Goal: Transaction & Acquisition: Purchase product/service

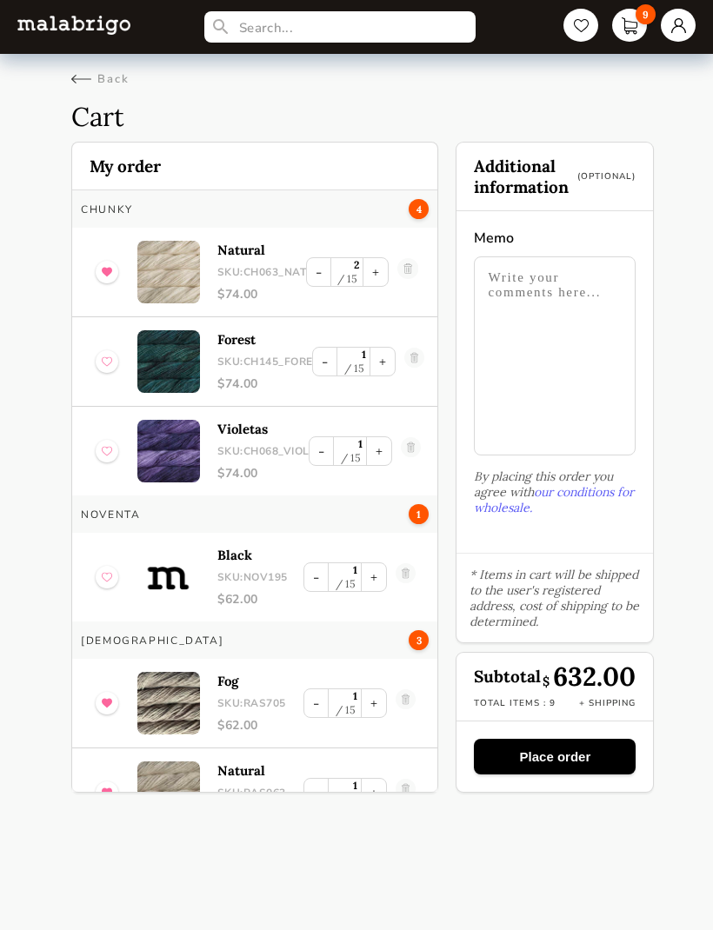
click at [100, 73] on div "Back" at bounding box center [100, 79] width 58 height 16
select select "INDEX"
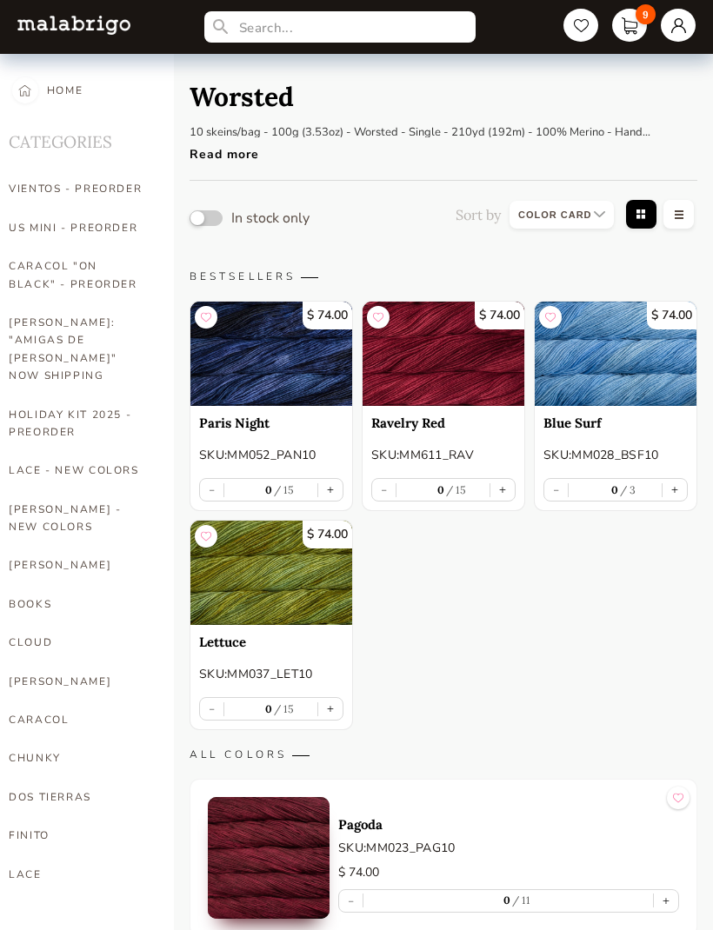
click at [85, 336] on link "[PERSON_NAME]: "AMIGAS DE [PERSON_NAME]" NOW SHIPPING" at bounding box center [78, 349] width 139 height 92
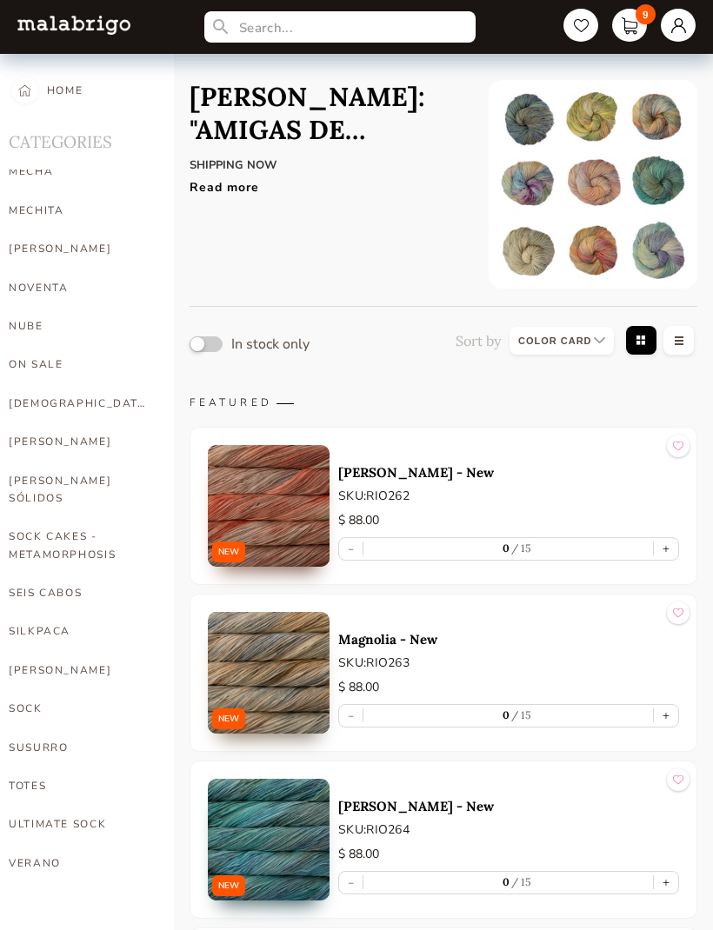
scroll to position [779, 0]
click at [47, 923] on link "WORSTED" at bounding box center [78, 942] width 139 height 38
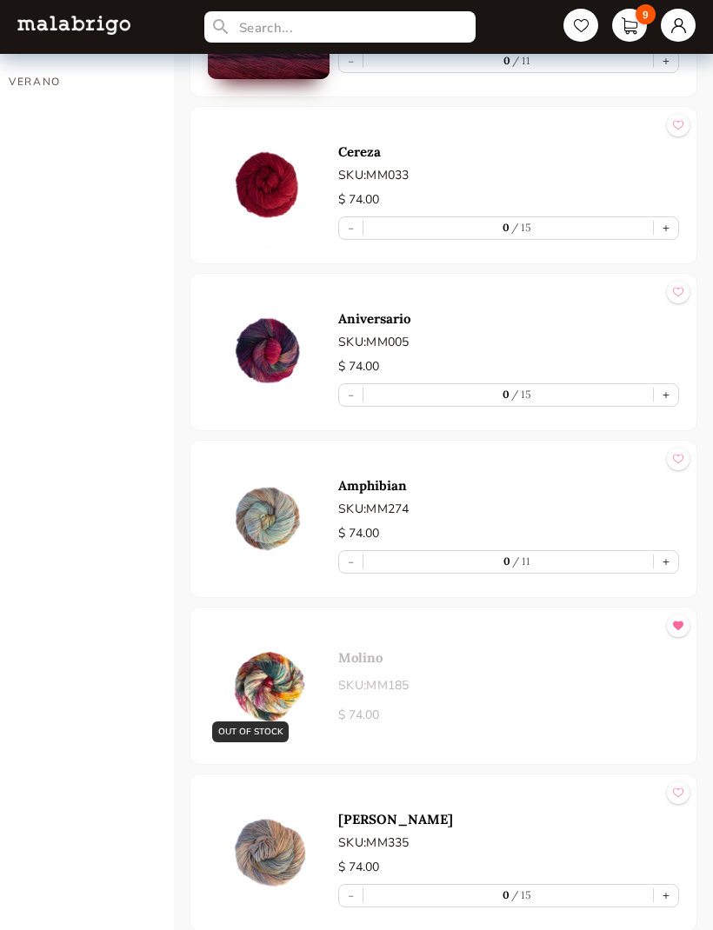
scroll to position [848, 0]
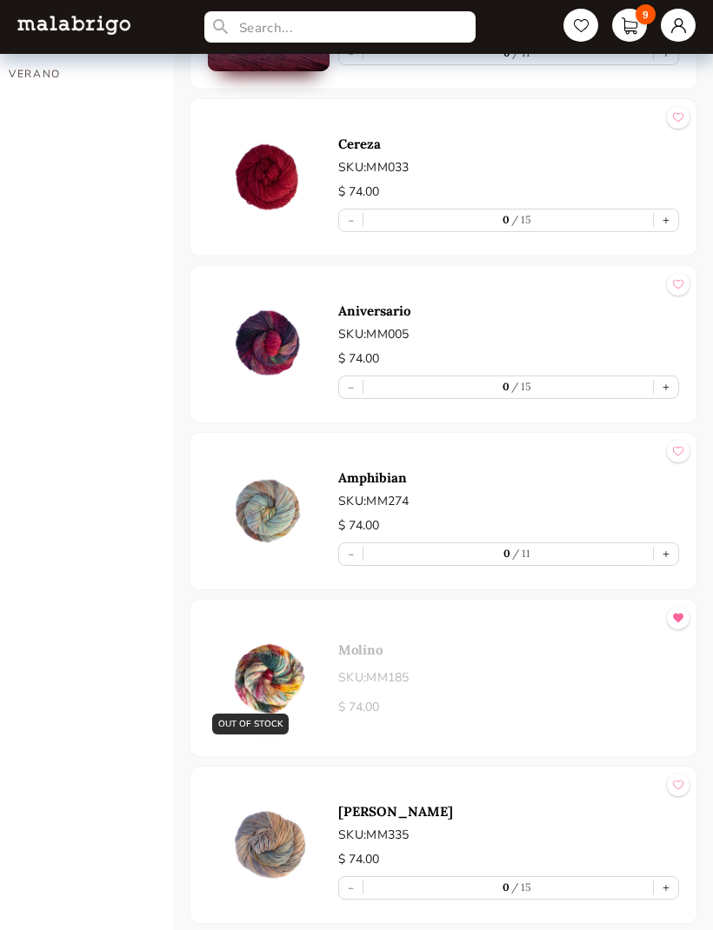
select select "INDEX"
